Goal: Information Seeking & Learning: Learn about a topic

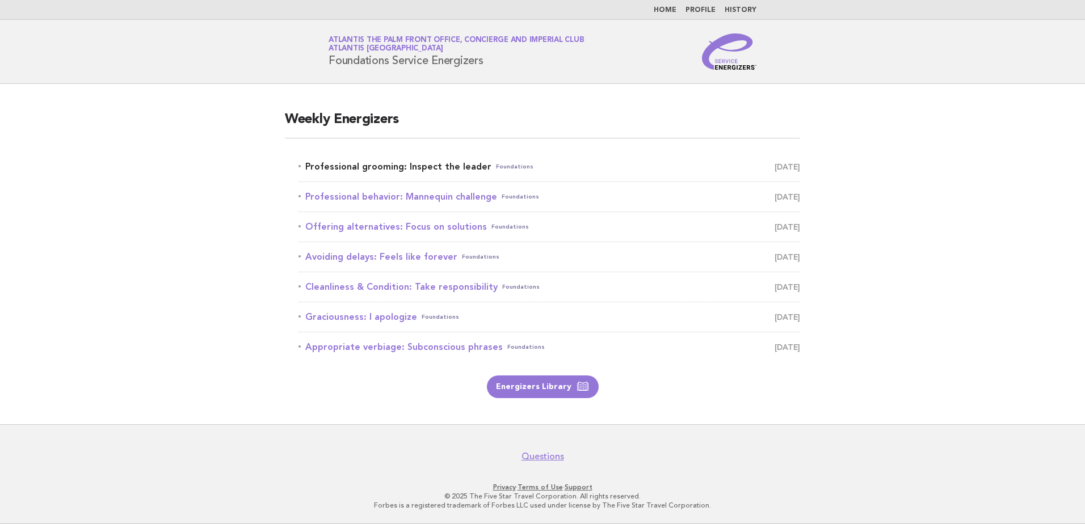
click at [775, 171] on span "September 4" at bounding box center [788, 167] width 26 height 16
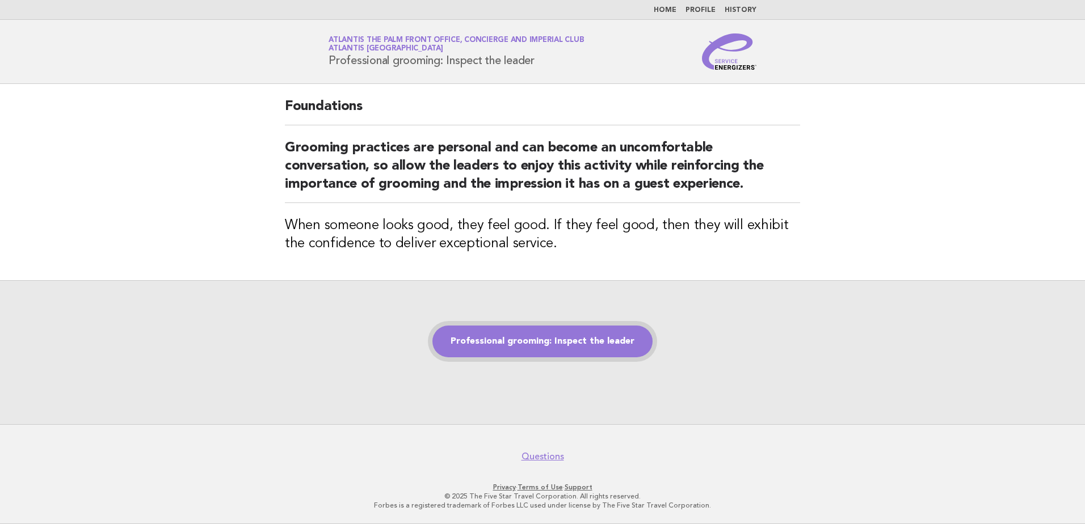
click at [513, 335] on link "Professional grooming: Inspect the leader" at bounding box center [542, 342] width 220 height 32
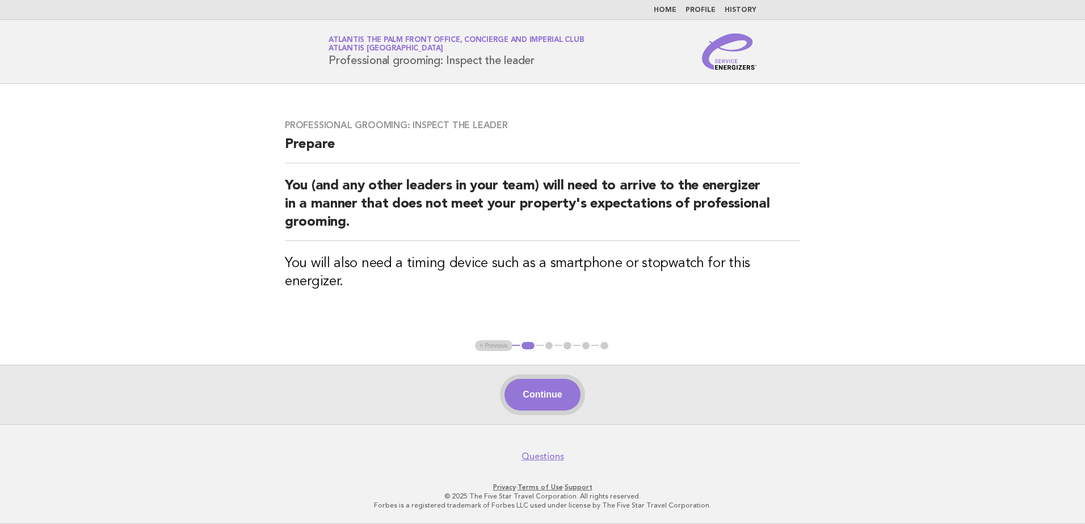
click at [532, 394] on button "Continue" at bounding box center [542, 395] width 75 height 32
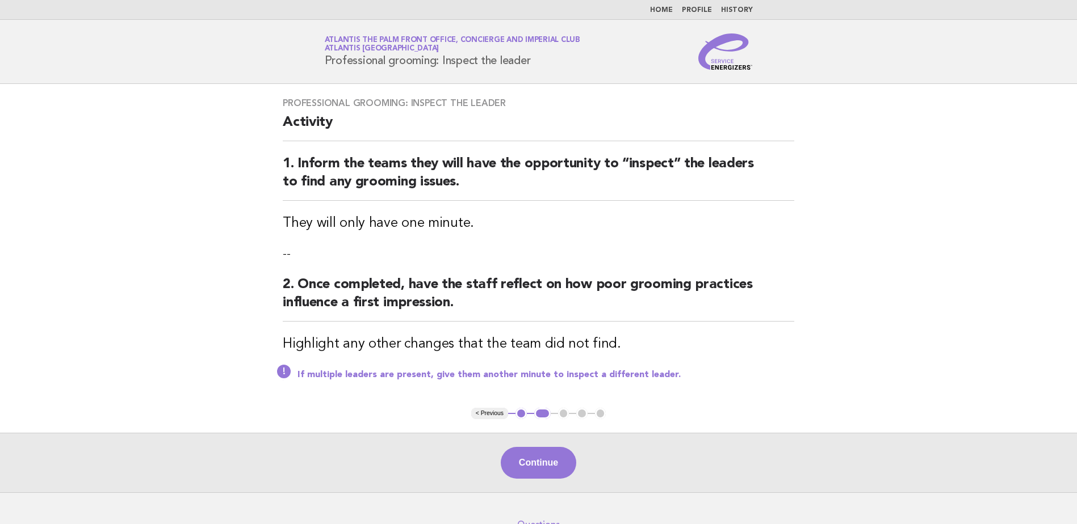
click at [561, 390] on div "Professional grooming: Inspect the leader Activity 1. Inform the teams they wil…" at bounding box center [538, 246] width 539 height 324
click at [549, 450] on button "Continue" at bounding box center [538, 463] width 75 height 32
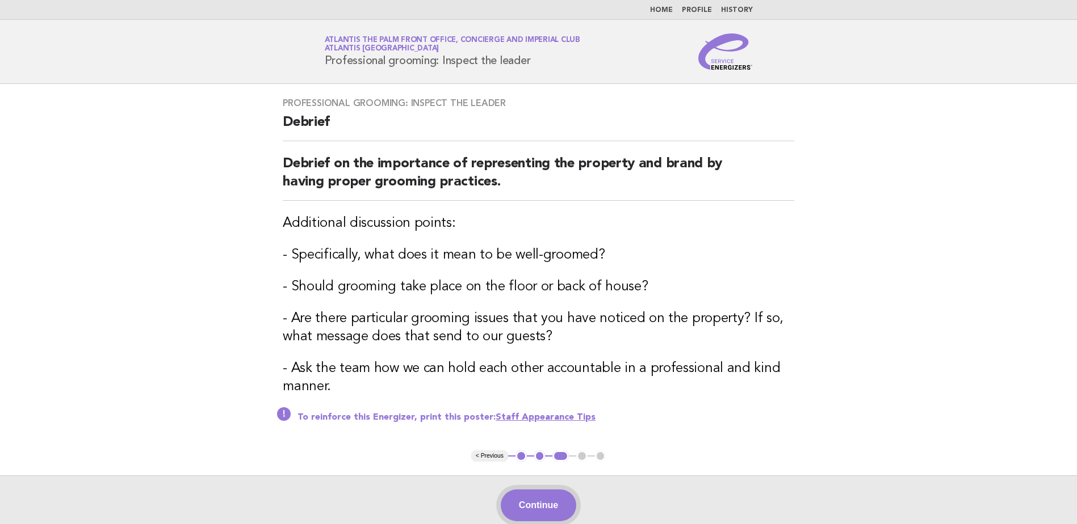
click at [539, 502] on button "Continue" at bounding box center [538, 506] width 75 height 32
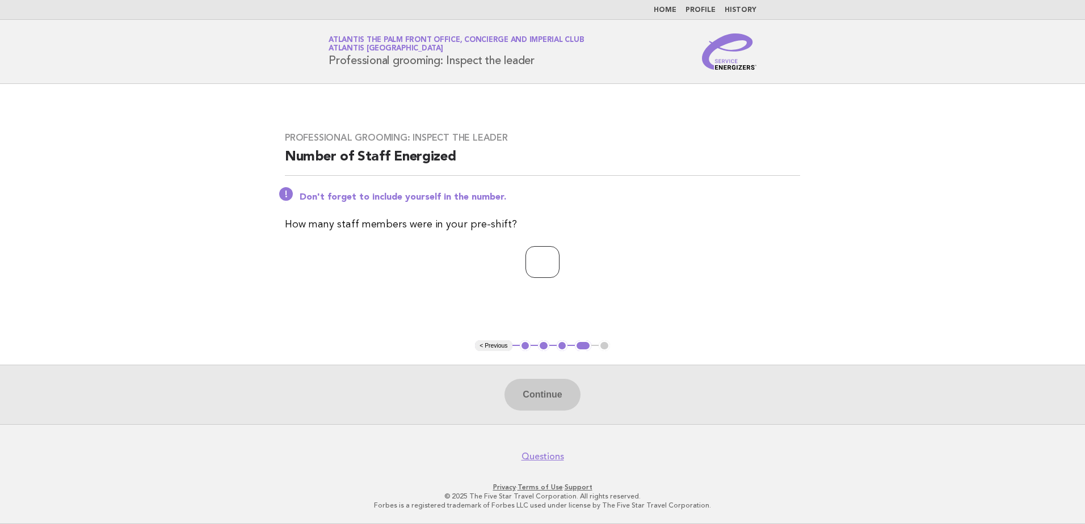
click at [533, 264] on input "number" at bounding box center [543, 262] width 34 height 32
type input "*"
click at [567, 399] on button "Continue" at bounding box center [542, 395] width 75 height 32
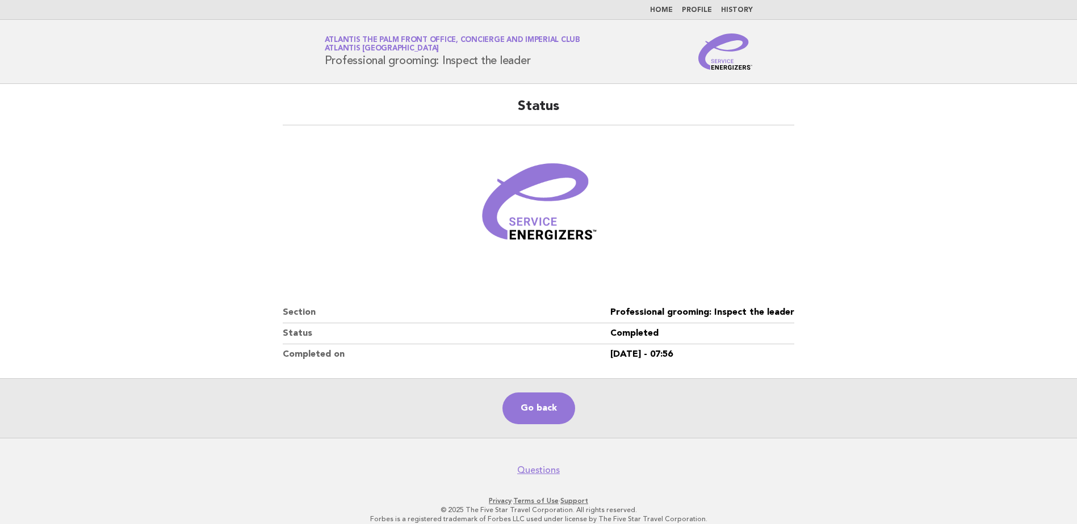
click at [524, 262] on img at bounding box center [538, 207] width 136 height 136
